Goal: Information Seeking & Learning: Check status

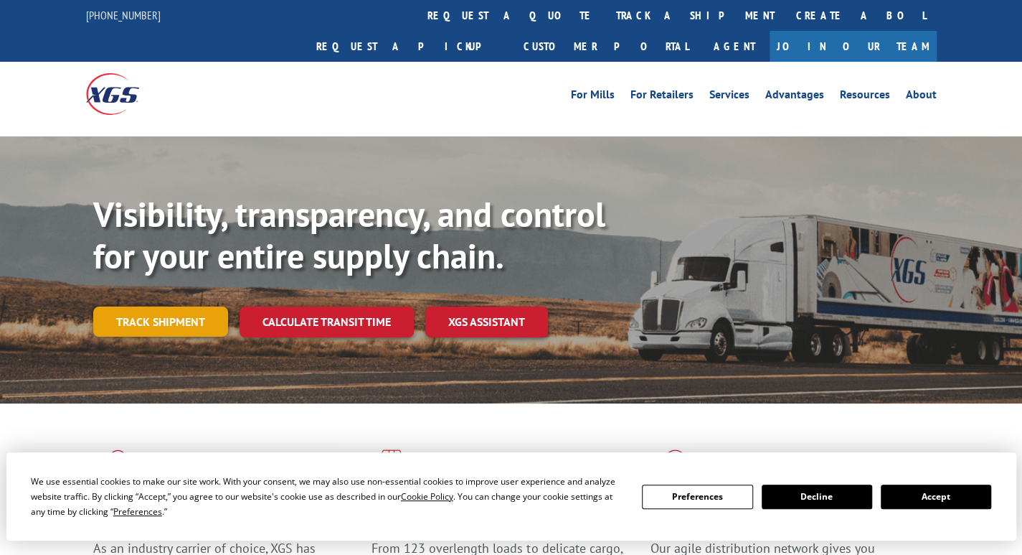
click at [188, 306] on link "Track shipment" at bounding box center [160, 321] width 135 height 30
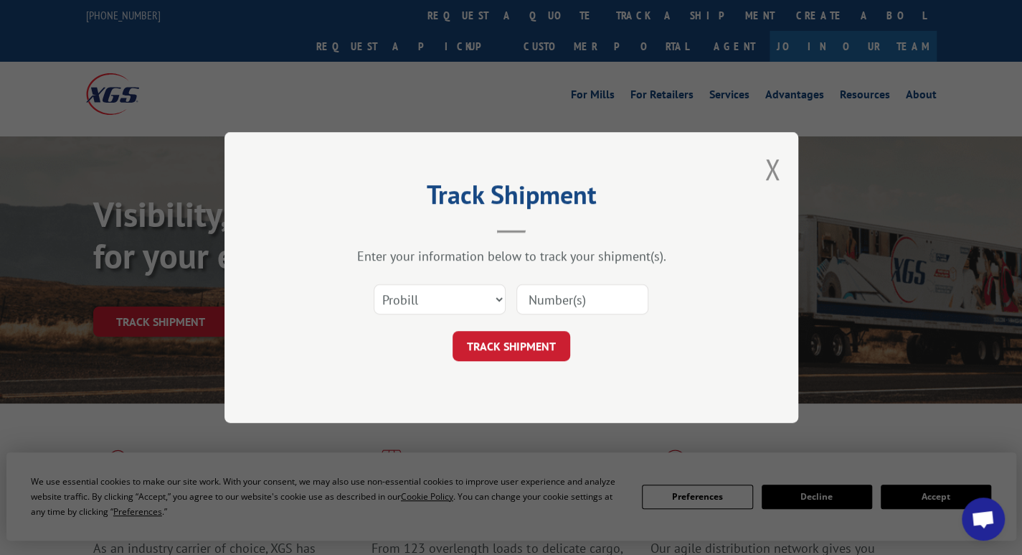
click at [550, 298] on input at bounding box center [583, 299] width 132 height 30
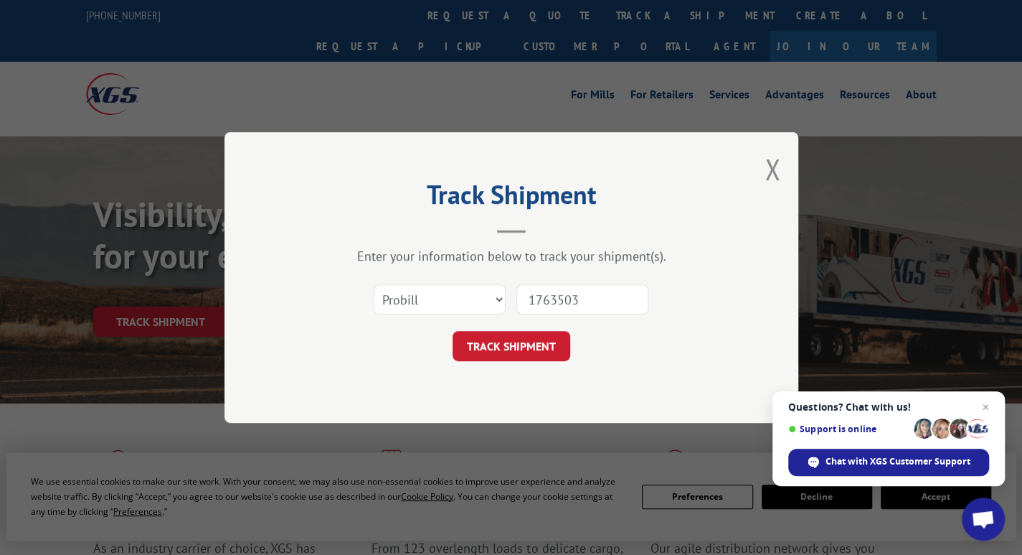
type input "17635035"
click button "TRACK SHIPMENT" at bounding box center [512, 346] width 118 height 30
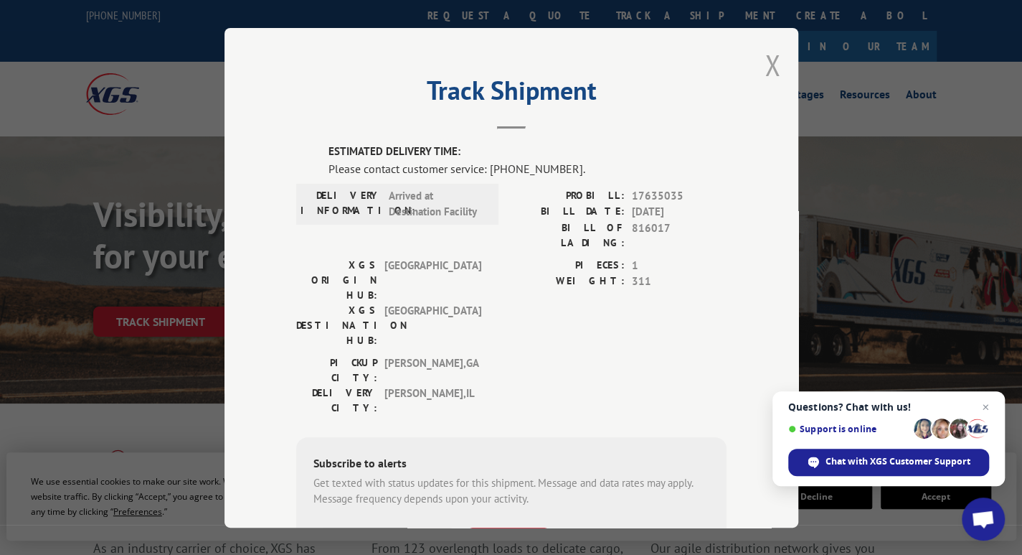
click at [765, 65] on button "Close modal" at bounding box center [773, 65] width 16 height 38
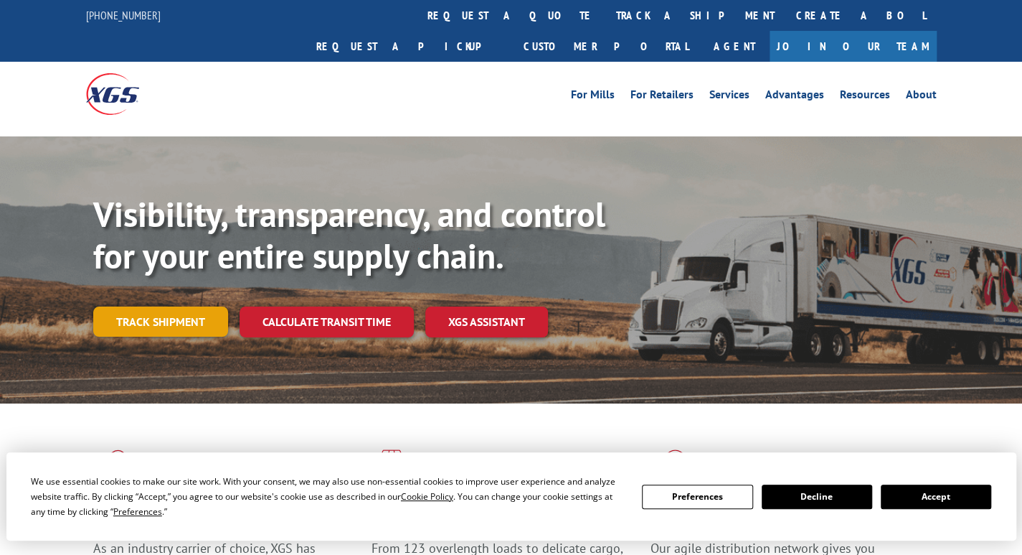
click at [204, 306] on link "Track shipment" at bounding box center [160, 321] width 135 height 30
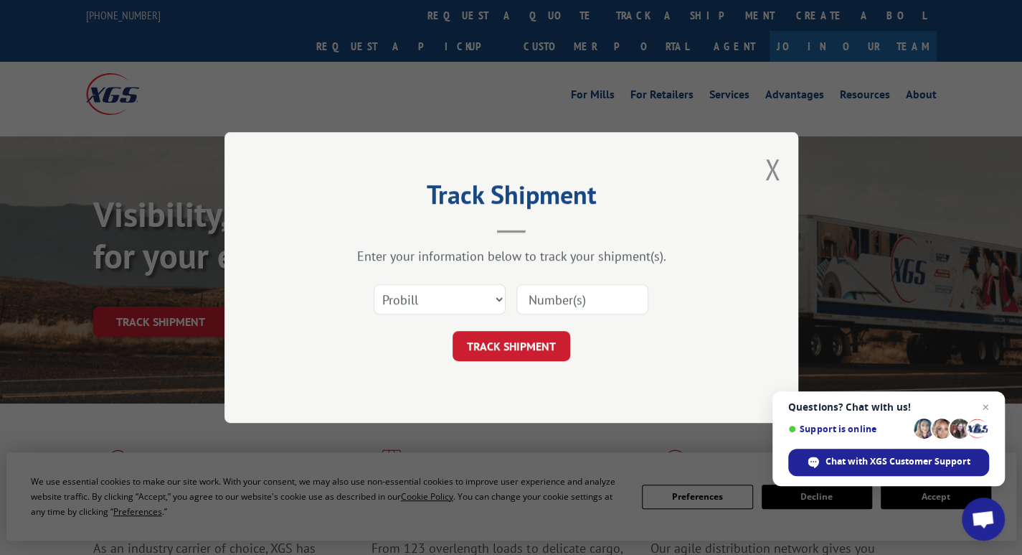
click at [518, 287] on input at bounding box center [583, 299] width 132 height 30
paste input "17665553"
type input "17665553"
drag, startPoint x: 506, startPoint y: 343, endPoint x: 422, endPoint y: 126, distance: 233.3
click at [506, 342] on button "TRACK SHIPMENT" at bounding box center [512, 346] width 118 height 30
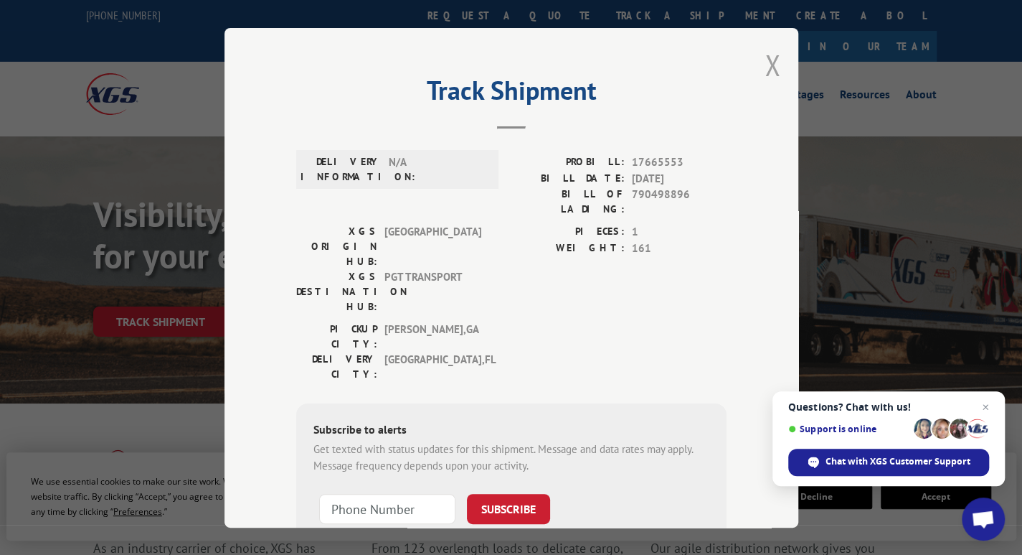
click at [769, 62] on button "Close modal" at bounding box center [773, 65] width 16 height 38
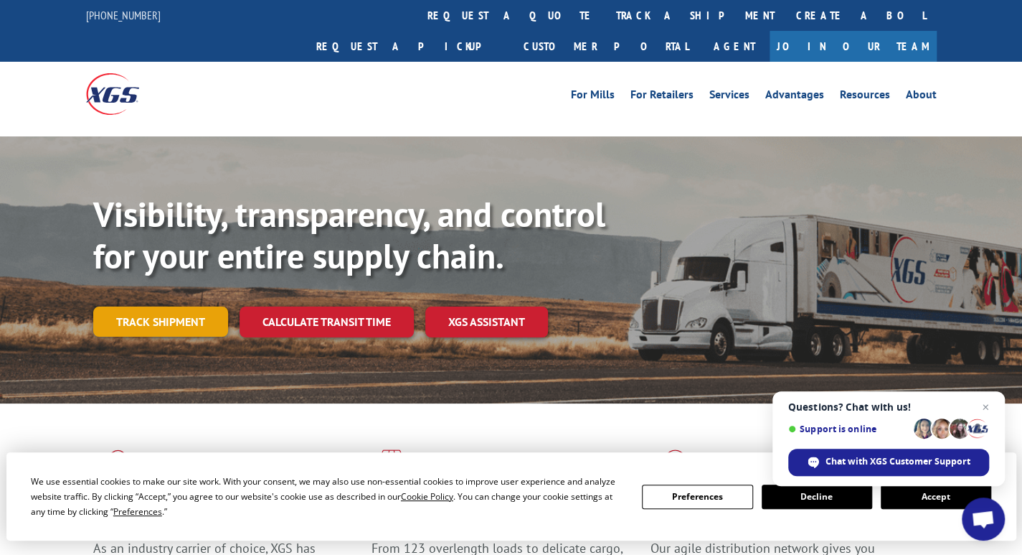
click at [126, 306] on link "Track shipment" at bounding box center [160, 321] width 135 height 30
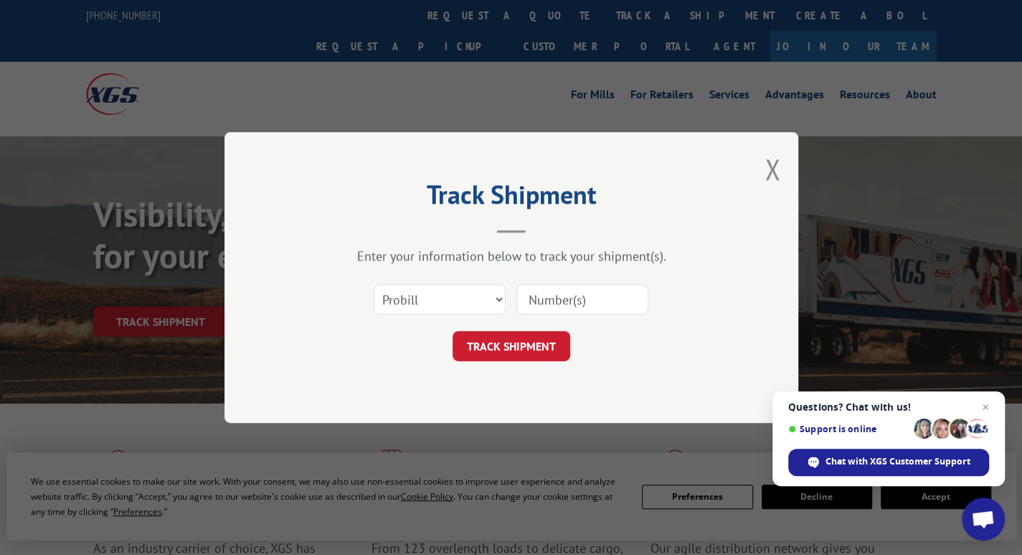
click at [552, 296] on input at bounding box center [583, 299] width 132 height 30
paste input "XGS PRO 17665553"
drag, startPoint x: 580, startPoint y: 301, endPoint x: 350, endPoint y: 315, distance: 230.7
click at [351, 317] on div "Select category... Probill BOL PO XGS PRO 17665553" at bounding box center [511, 298] width 430 height 47
type input "17665553"
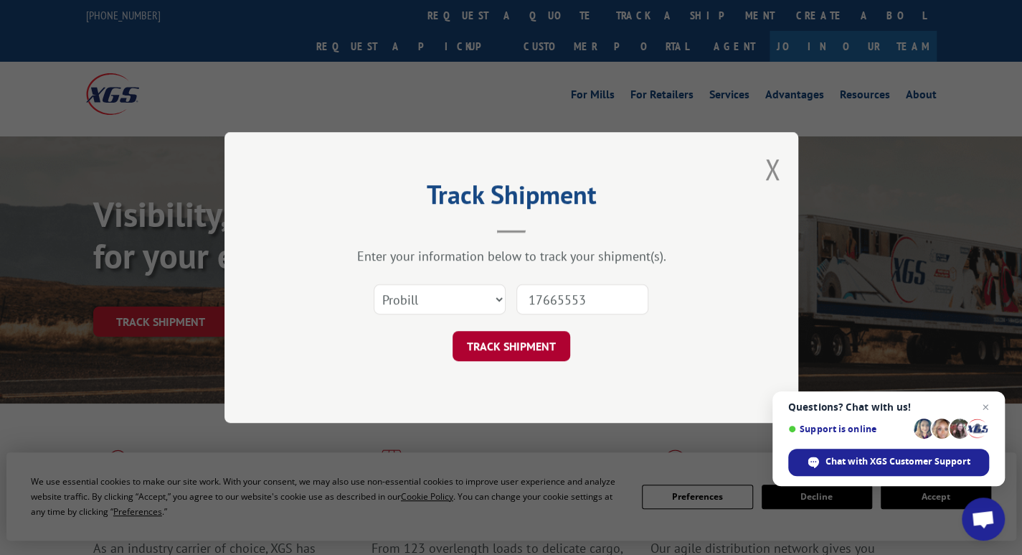
click at [509, 351] on button "TRACK SHIPMENT" at bounding box center [512, 346] width 118 height 30
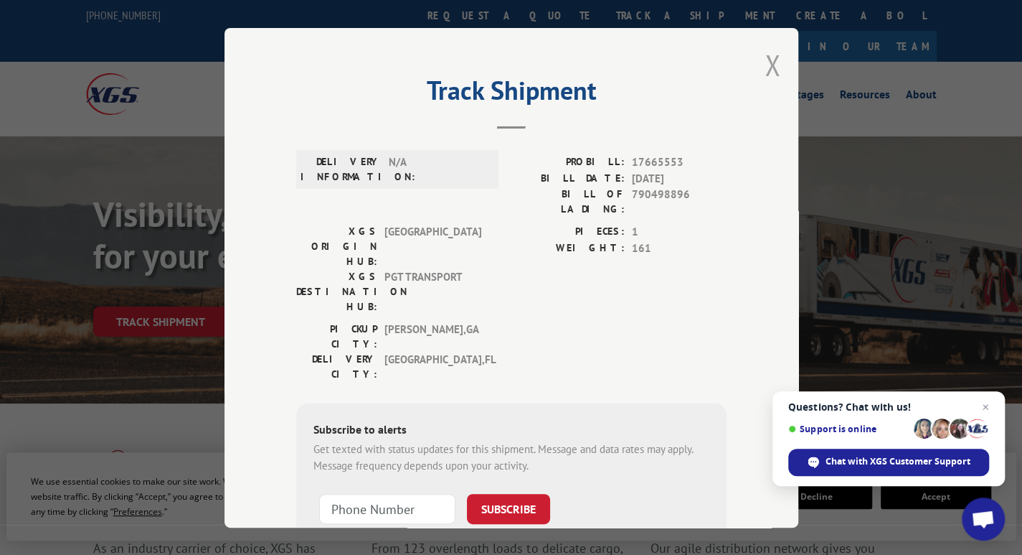
click at [765, 66] on button "Close modal" at bounding box center [773, 65] width 16 height 38
